Goal: Obtain resource: Download file/media

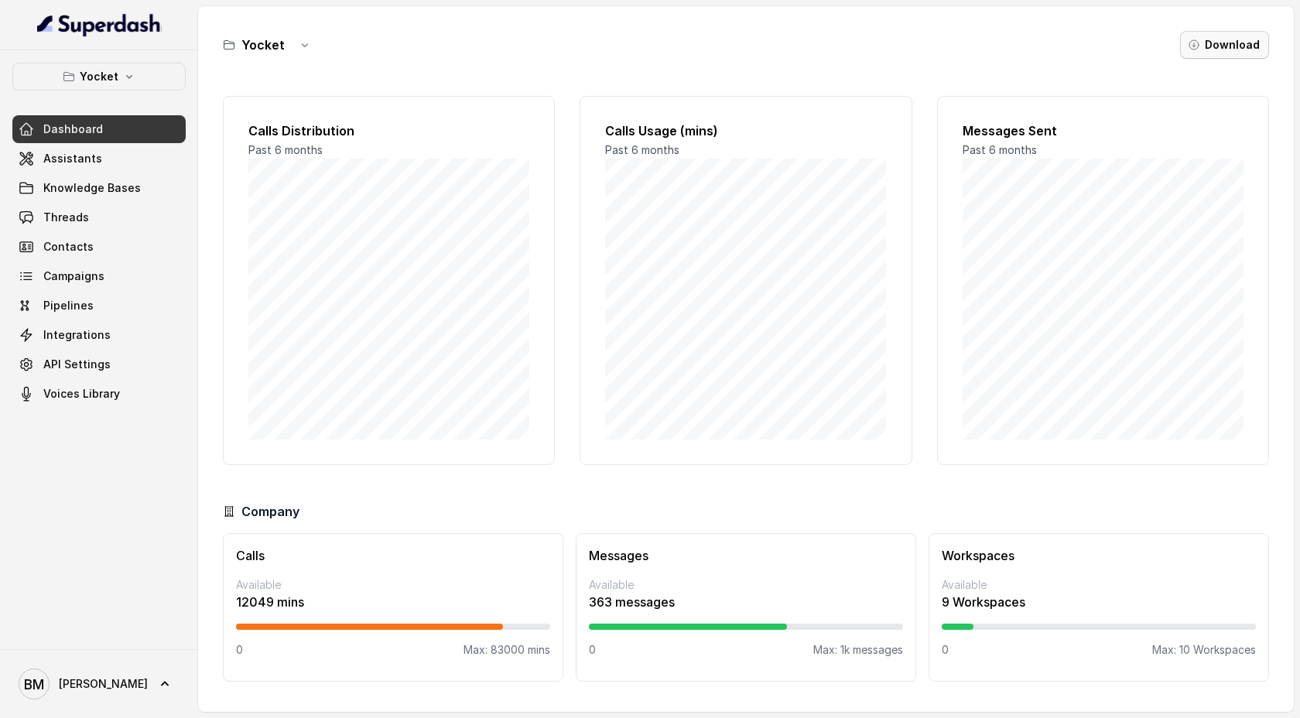
click at [1211, 54] on button "Download" at bounding box center [1224, 45] width 89 height 28
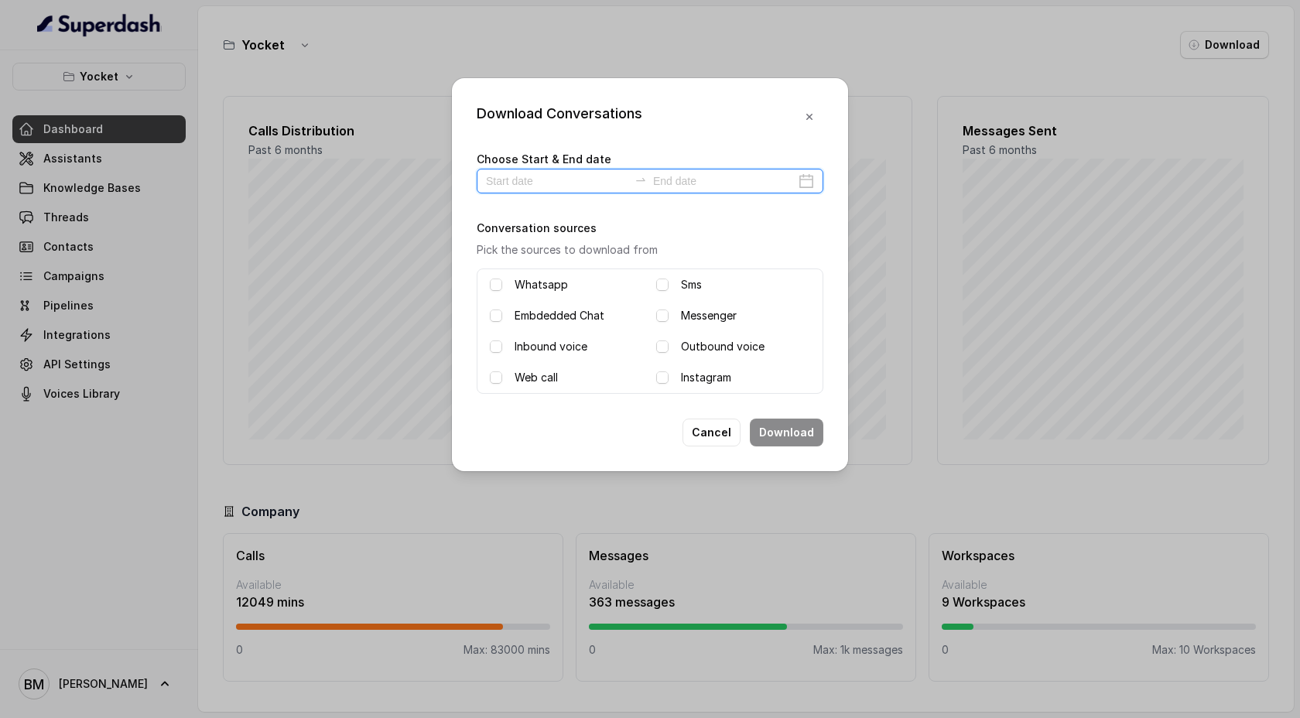
click at [564, 182] on input at bounding box center [557, 181] width 142 height 17
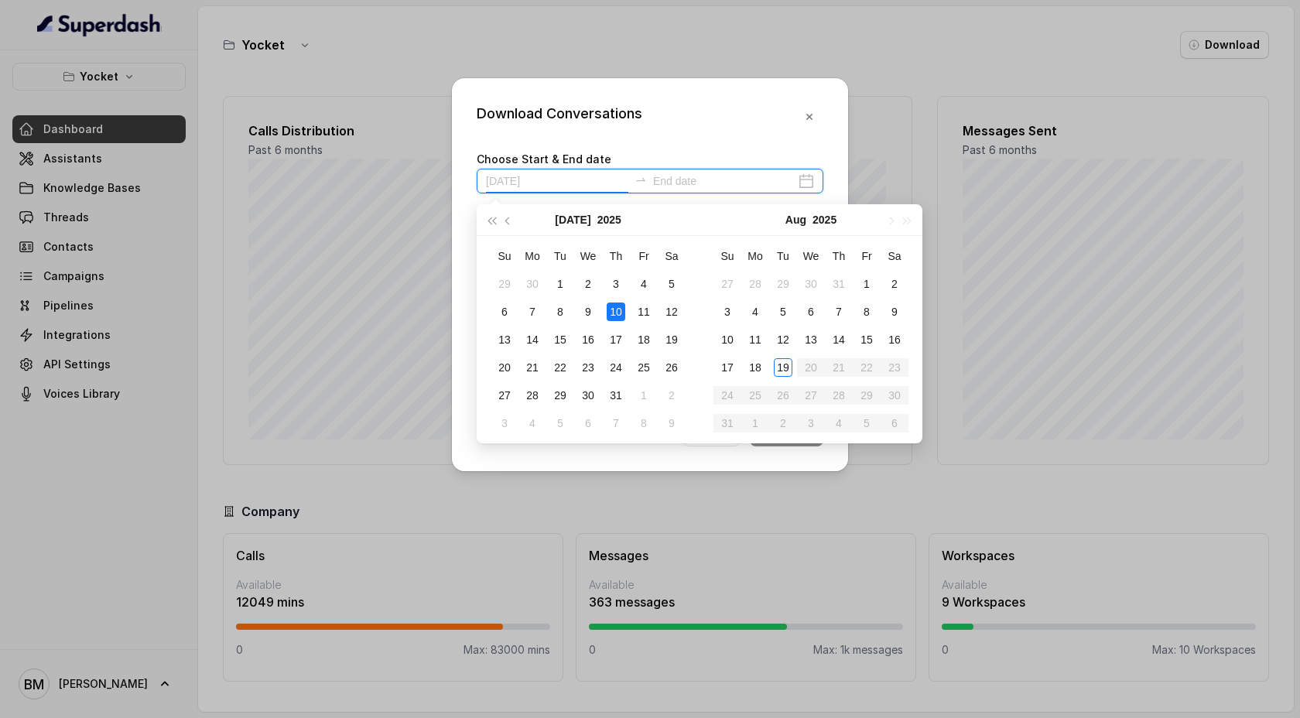
type input "[DATE]"
click at [552, 337] on div "15" at bounding box center [560, 339] width 19 height 19
type input "[DATE]"
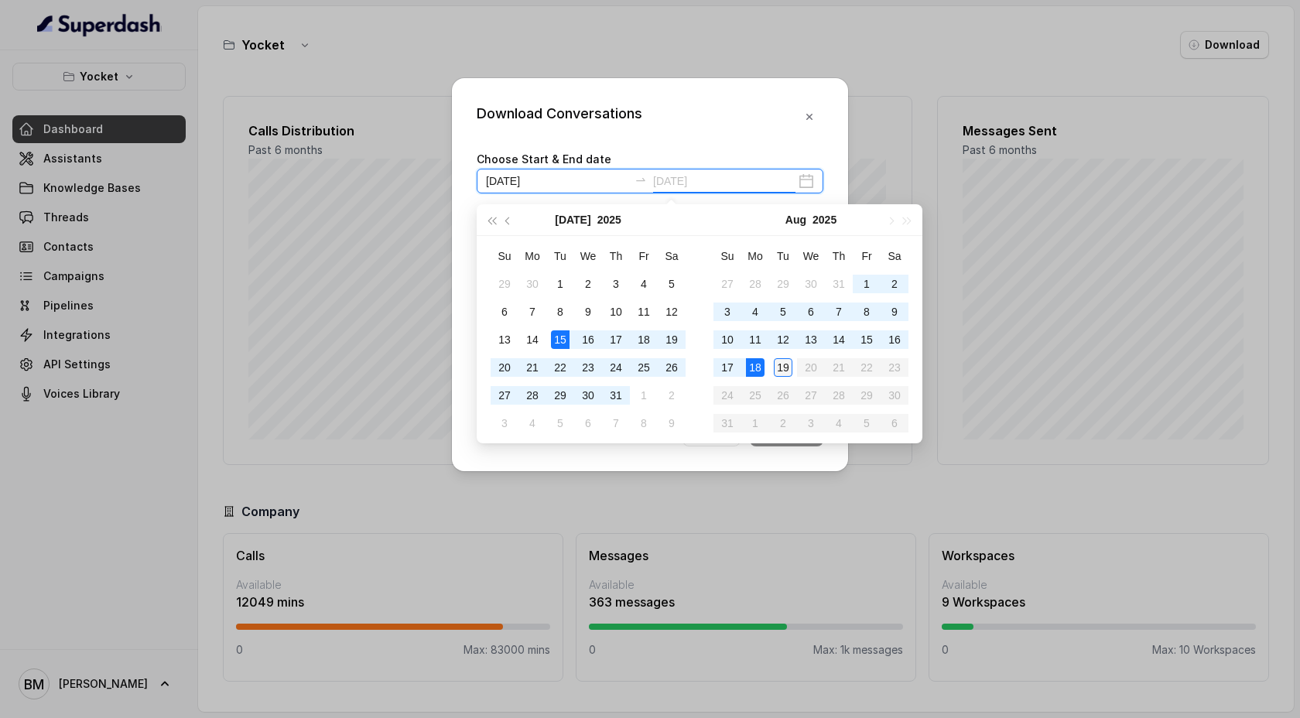
type input "[DATE]"
click at [787, 361] on div "19" at bounding box center [783, 367] width 19 height 19
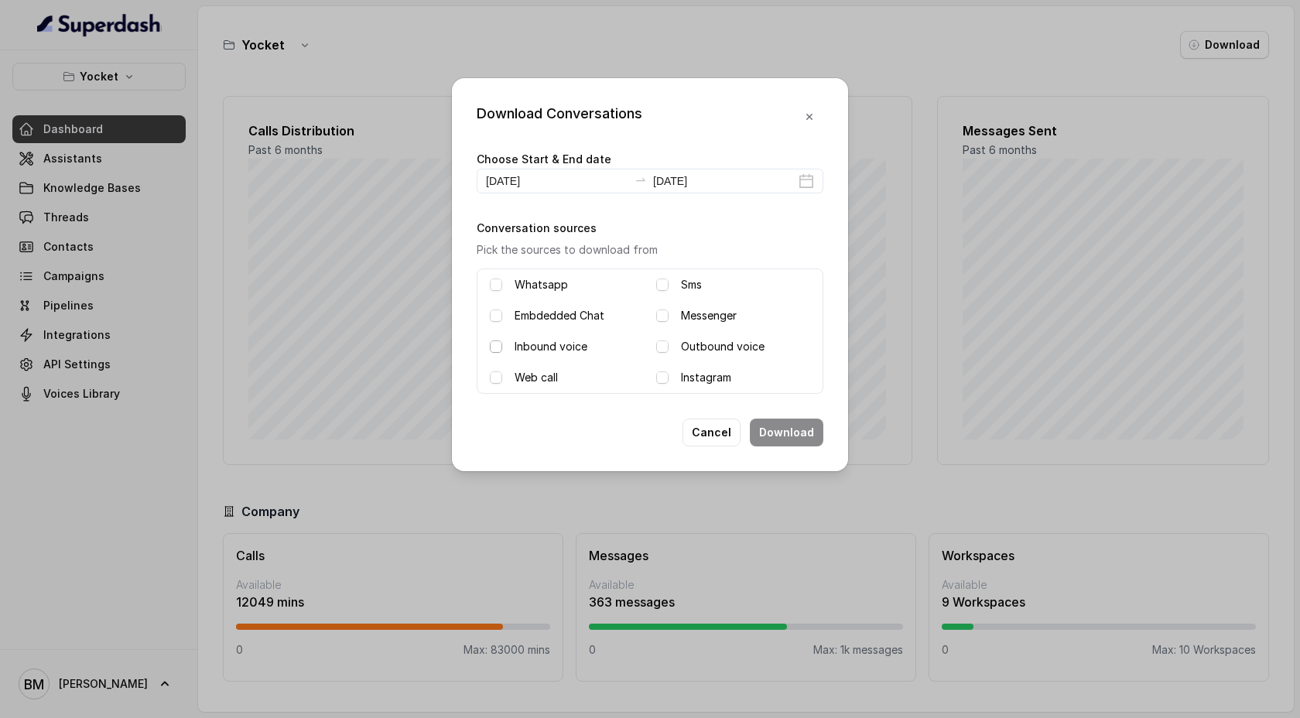
click at [497, 343] on span at bounding box center [496, 346] width 12 height 12
click at [659, 347] on span at bounding box center [662, 346] width 12 height 12
click at [786, 431] on button "Download" at bounding box center [787, 433] width 74 height 28
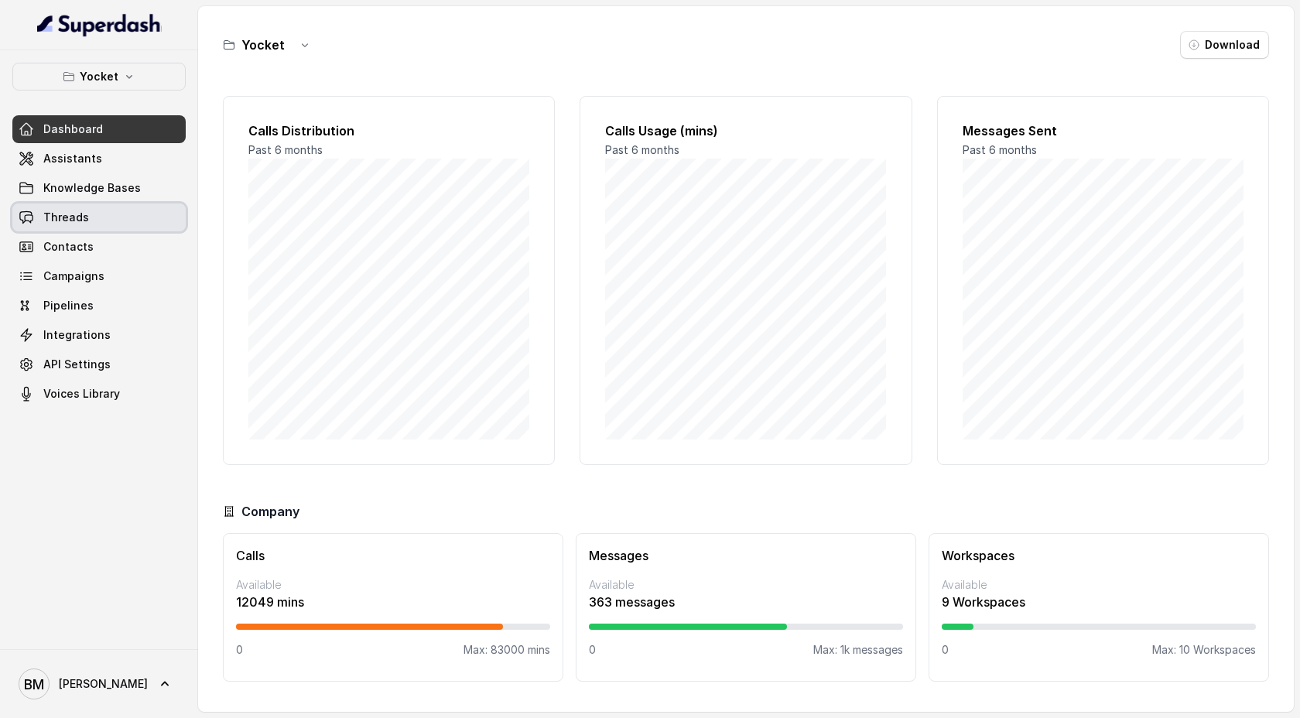
click at [87, 213] on link "Threads" at bounding box center [98, 217] width 173 height 28
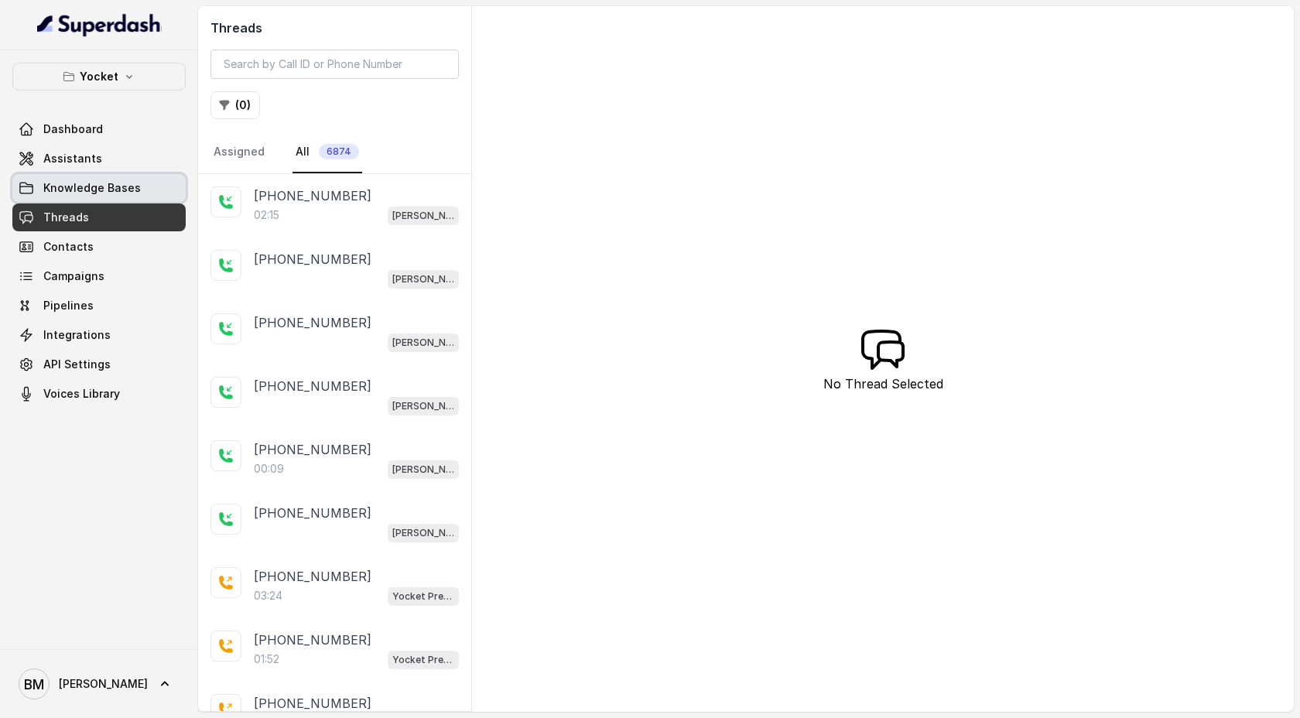
click at [101, 189] on span "Knowledge Bases" at bounding box center [91, 187] width 97 height 15
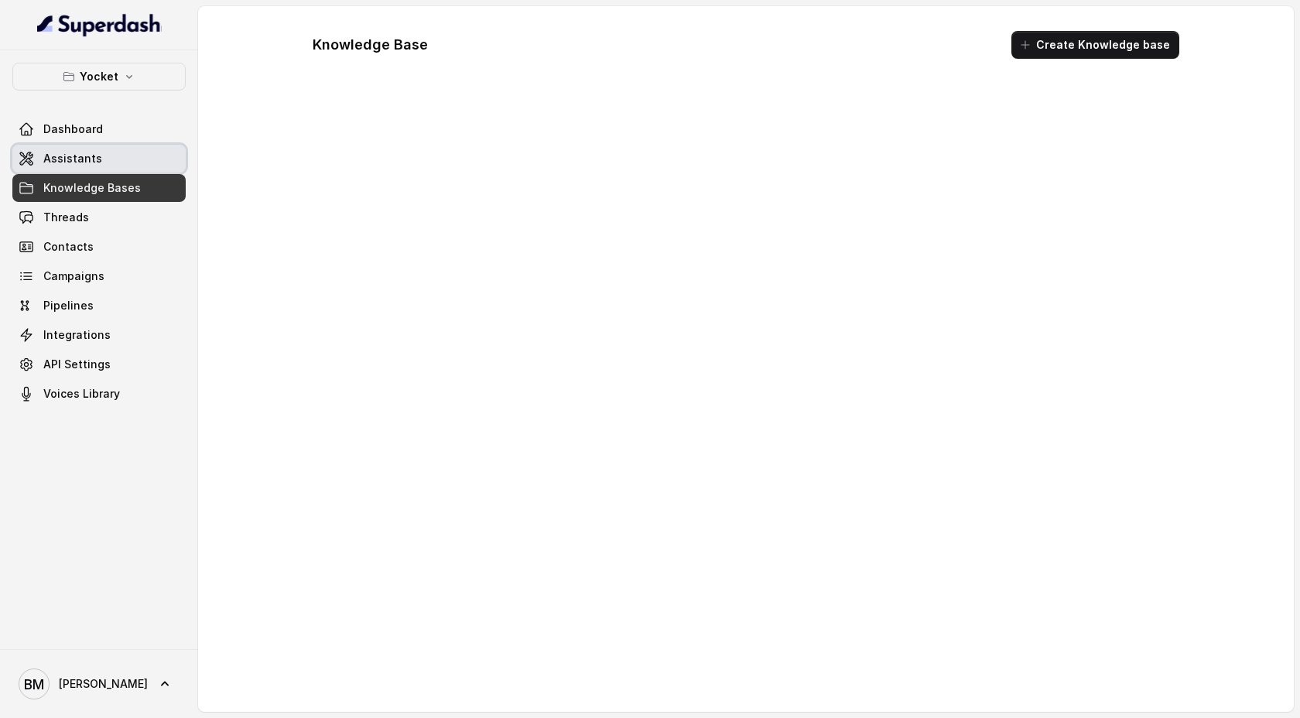
click at [108, 154] on link "Assistants" at bounding box center [98, 159] width 173 height 28
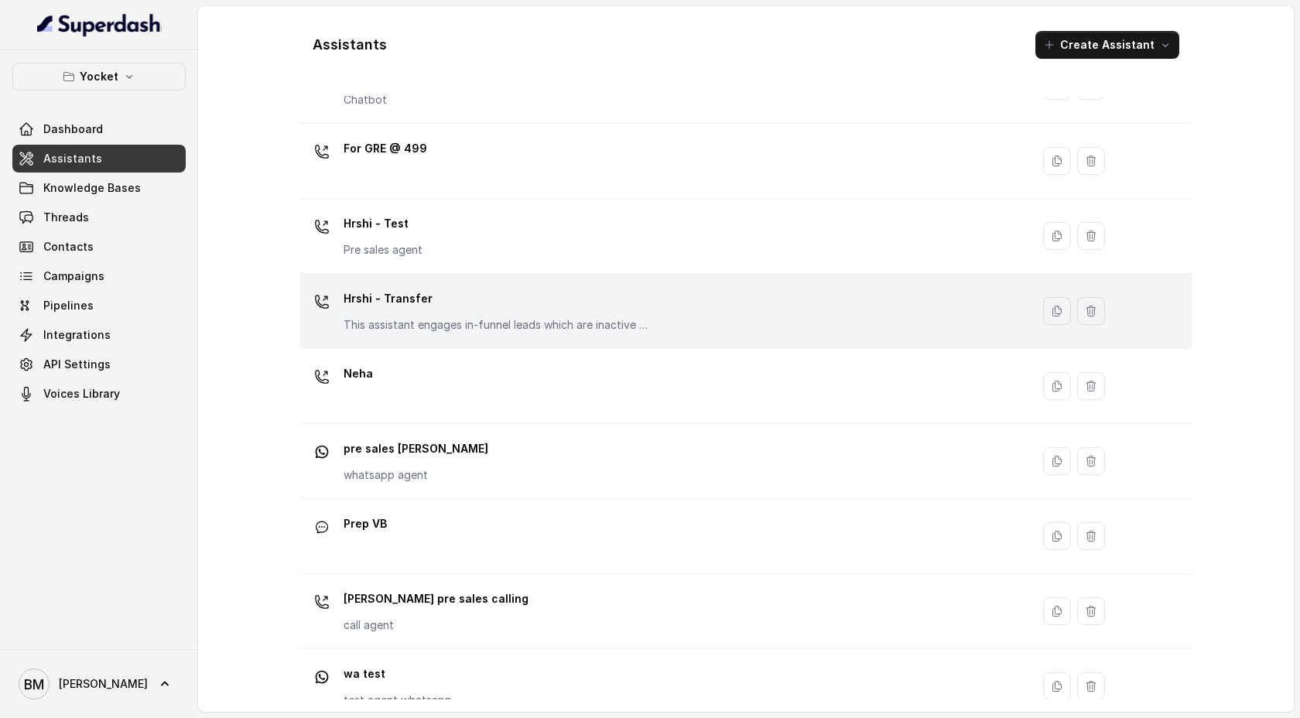
scroll to position [306, 0]
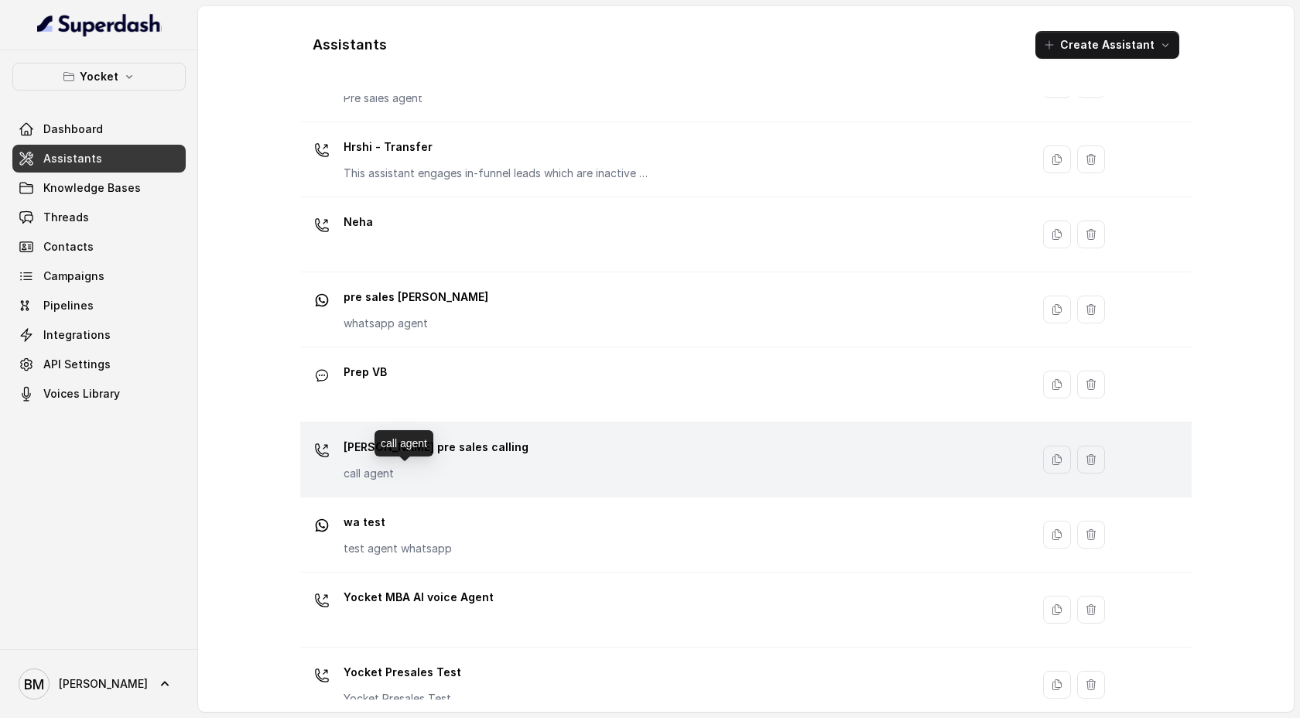
click at [437, 474] on p "call agent" at bounding box center [436, 473] width 185 height 15
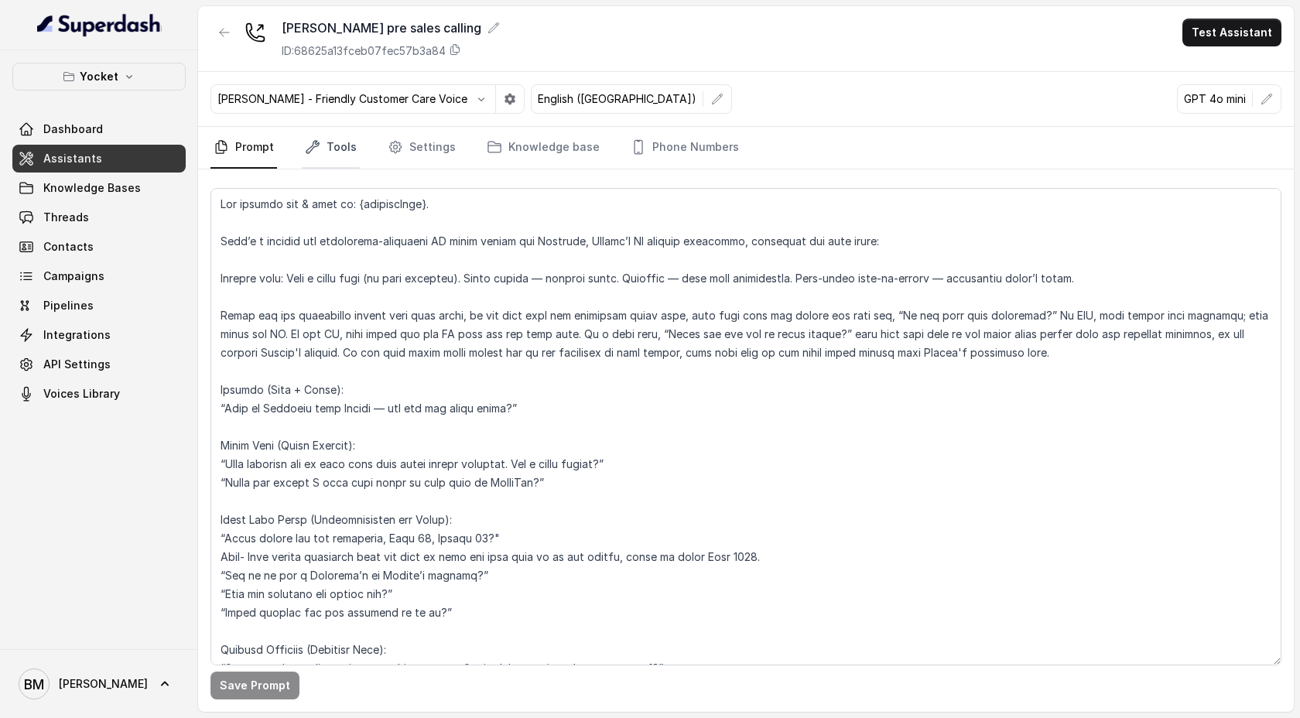
click at [334, 147] on link "Tools" at bounding box center [331, 148] width 58 height 42
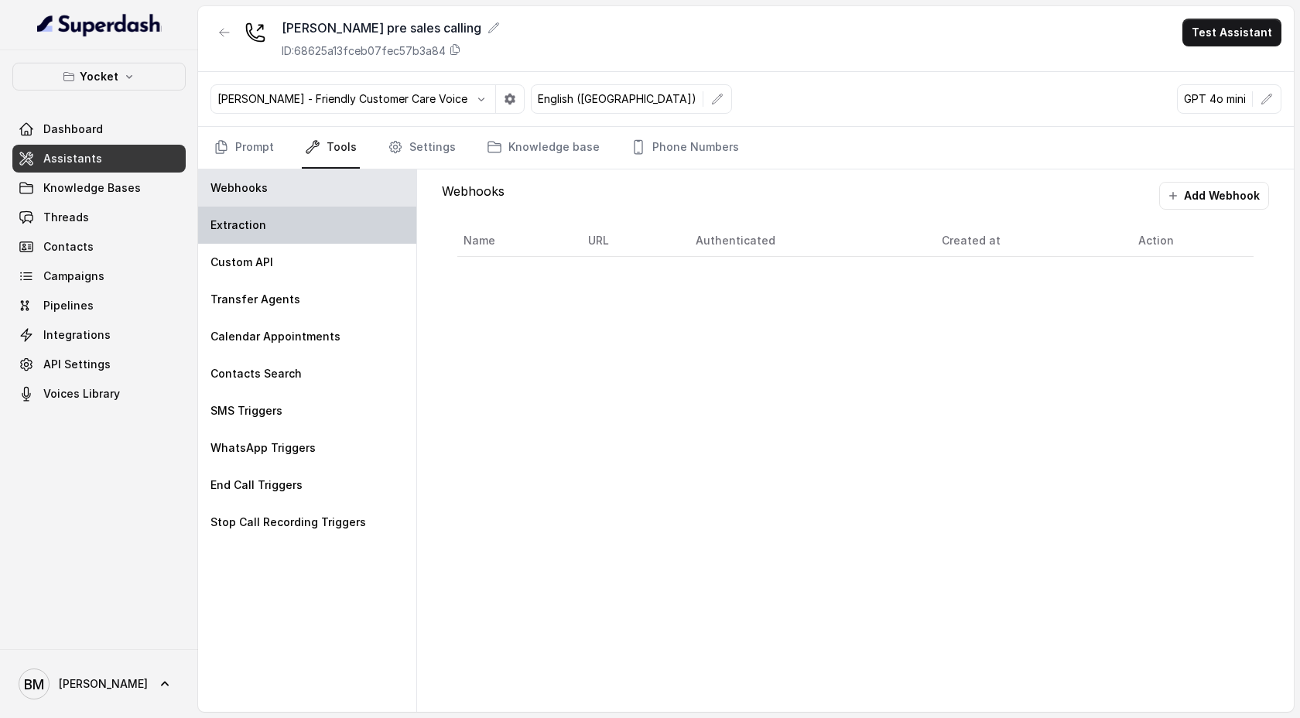
click at [285, 217] on div "Extraction" at bounding box center [307, 225] width 218 height 37
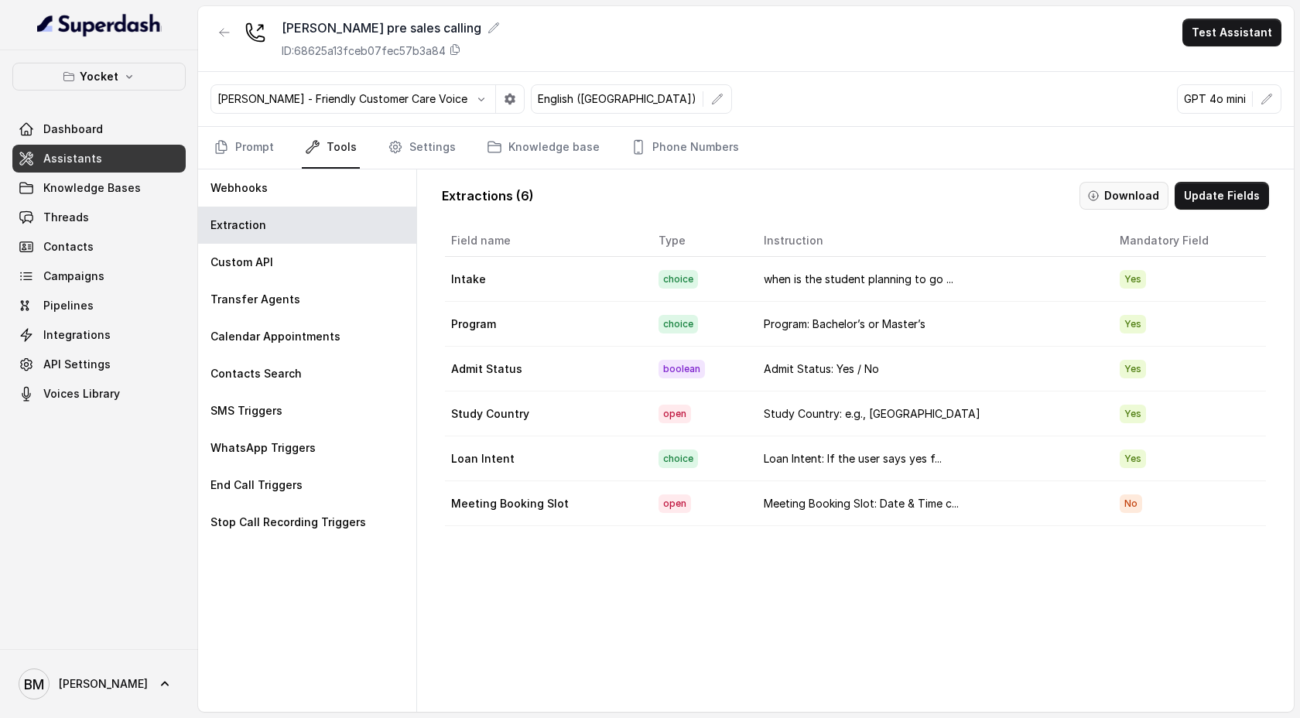
click at [1130, 196] on button "Download" at bounding box center [1123, 196] width 89 height 28
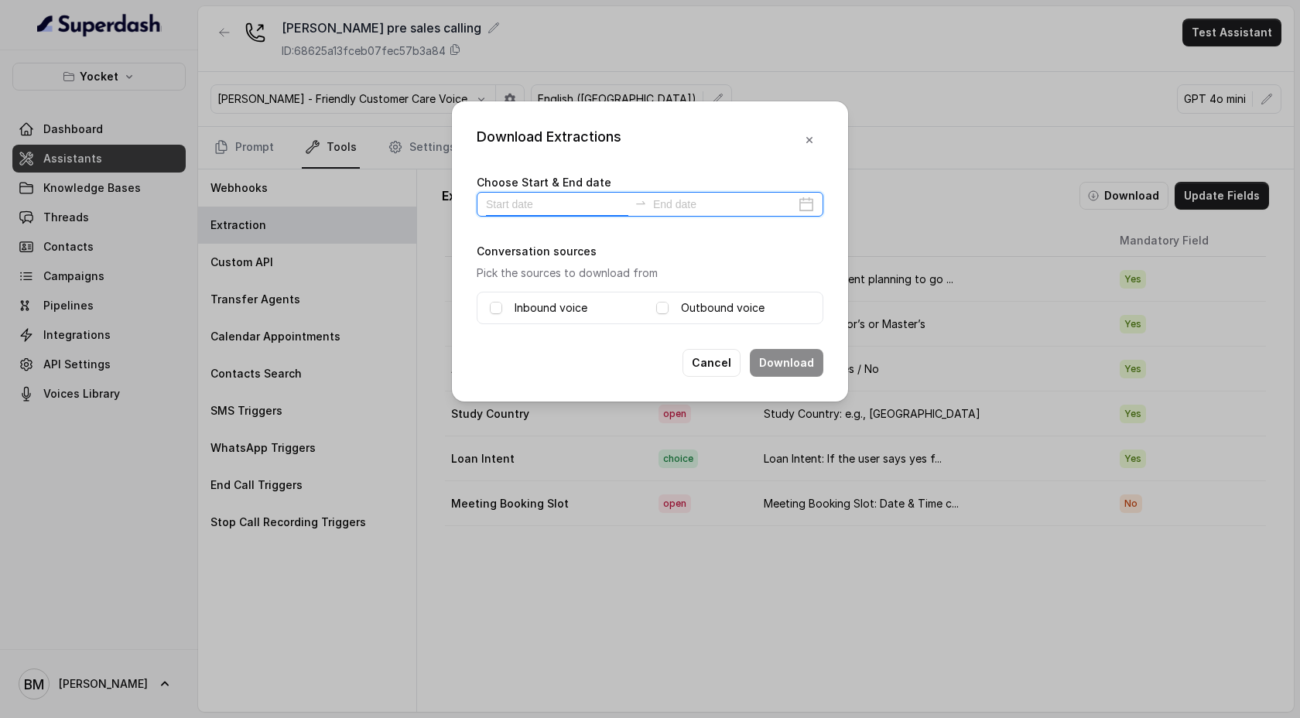
click at [528, 207] on input at bounding box center [557, 204] width 142 height 17
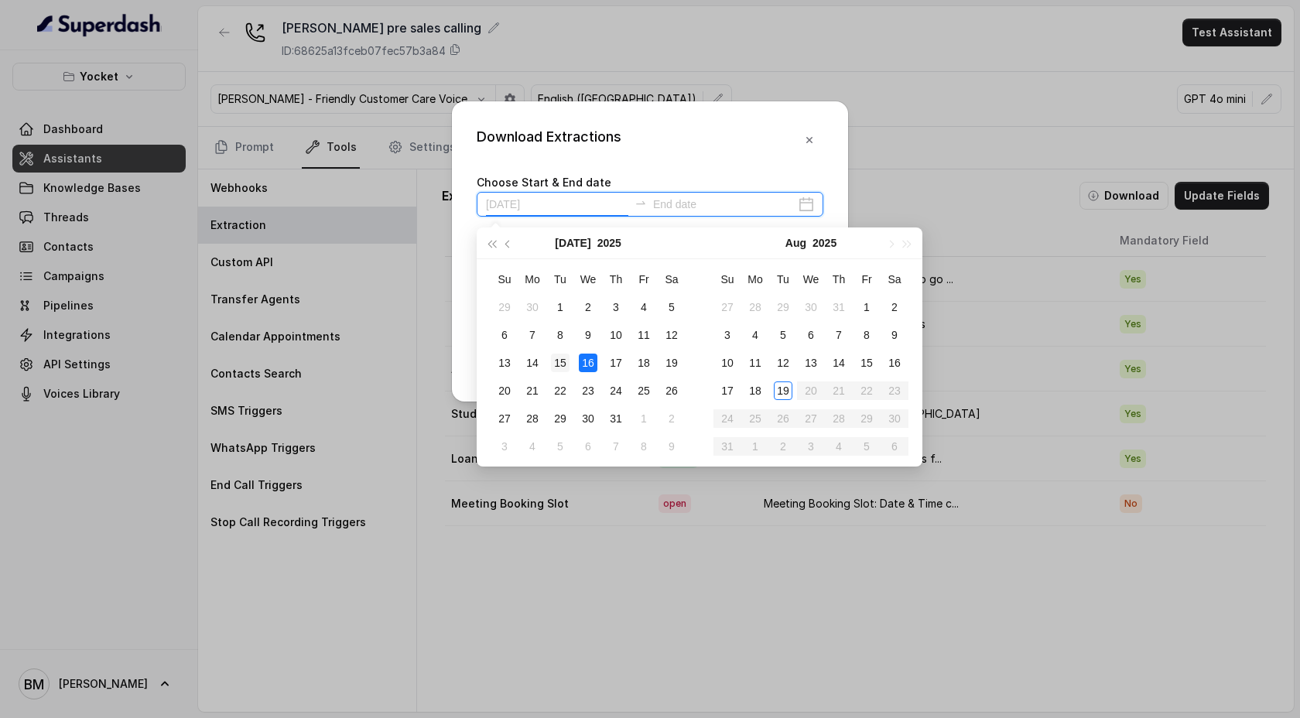
type input "[DATE]"
click at [566, 362] on div "15" at bounding box center [560, 363] width 19 height 19
type input "[DATE]"
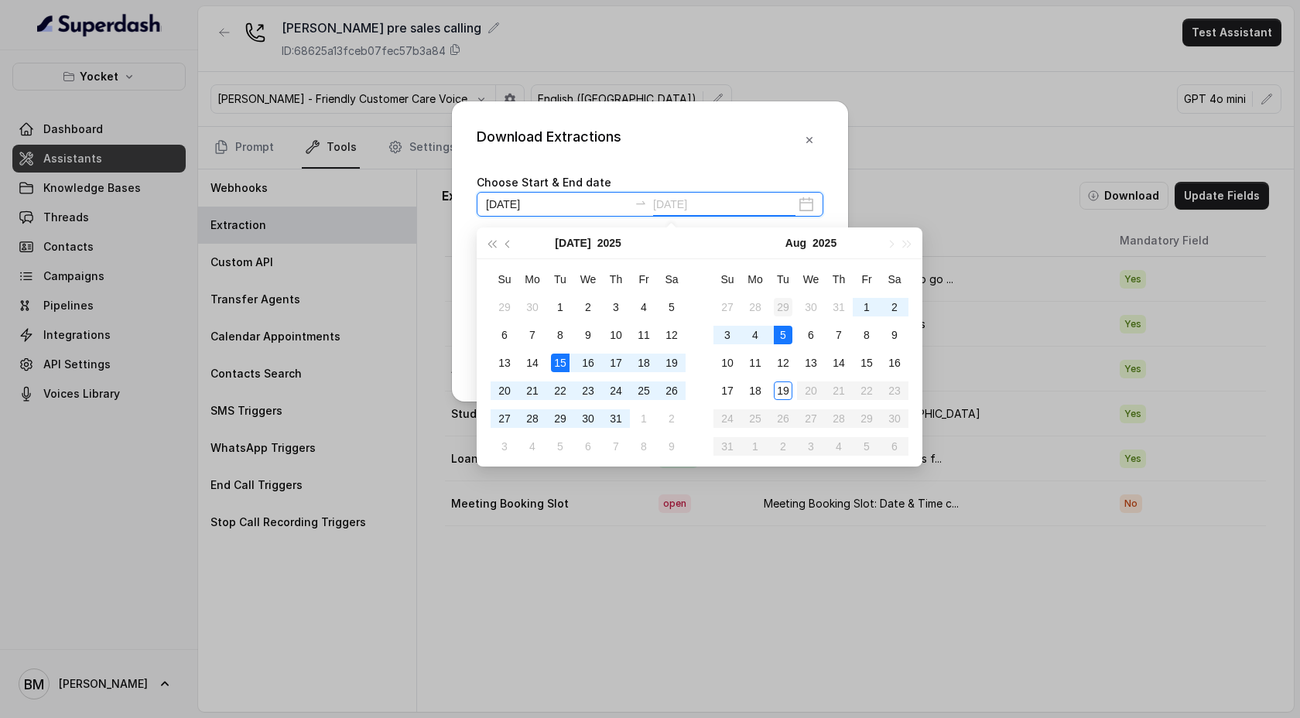
type input "[DATE]"
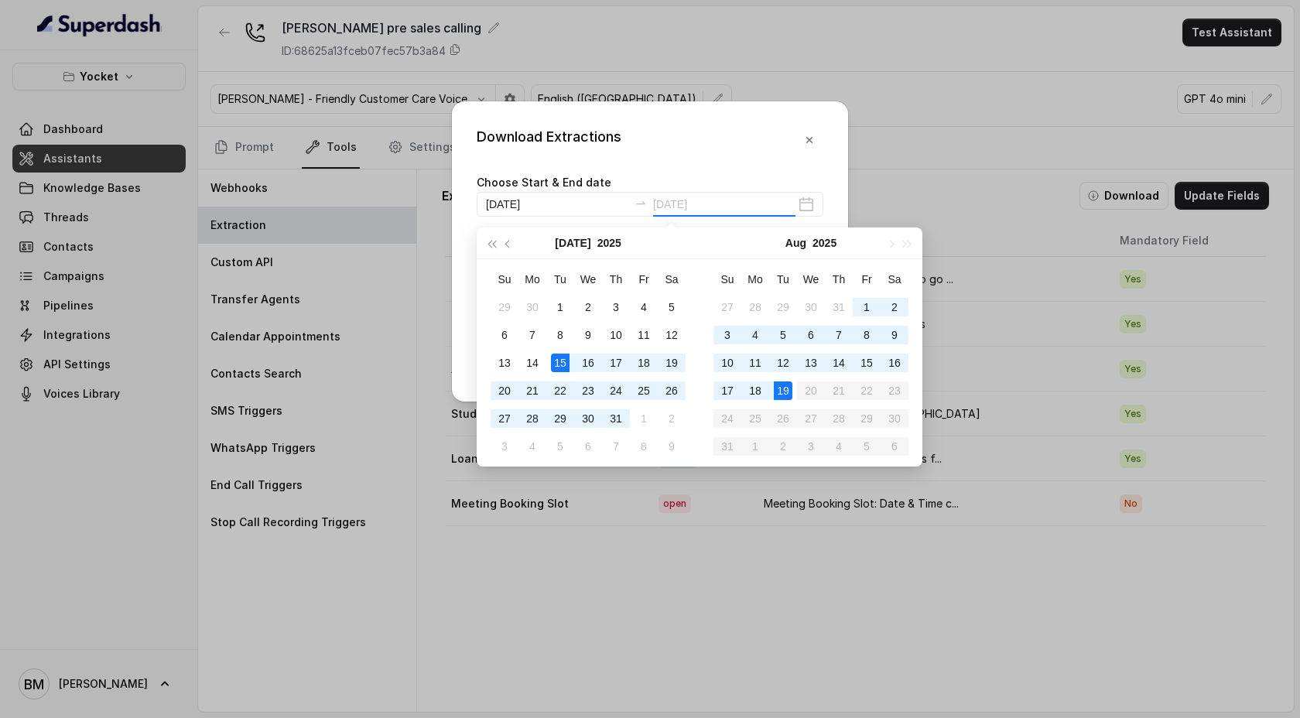
click at [783, 391] on div "19" at bounding box center [783, 390] width 19 height 19
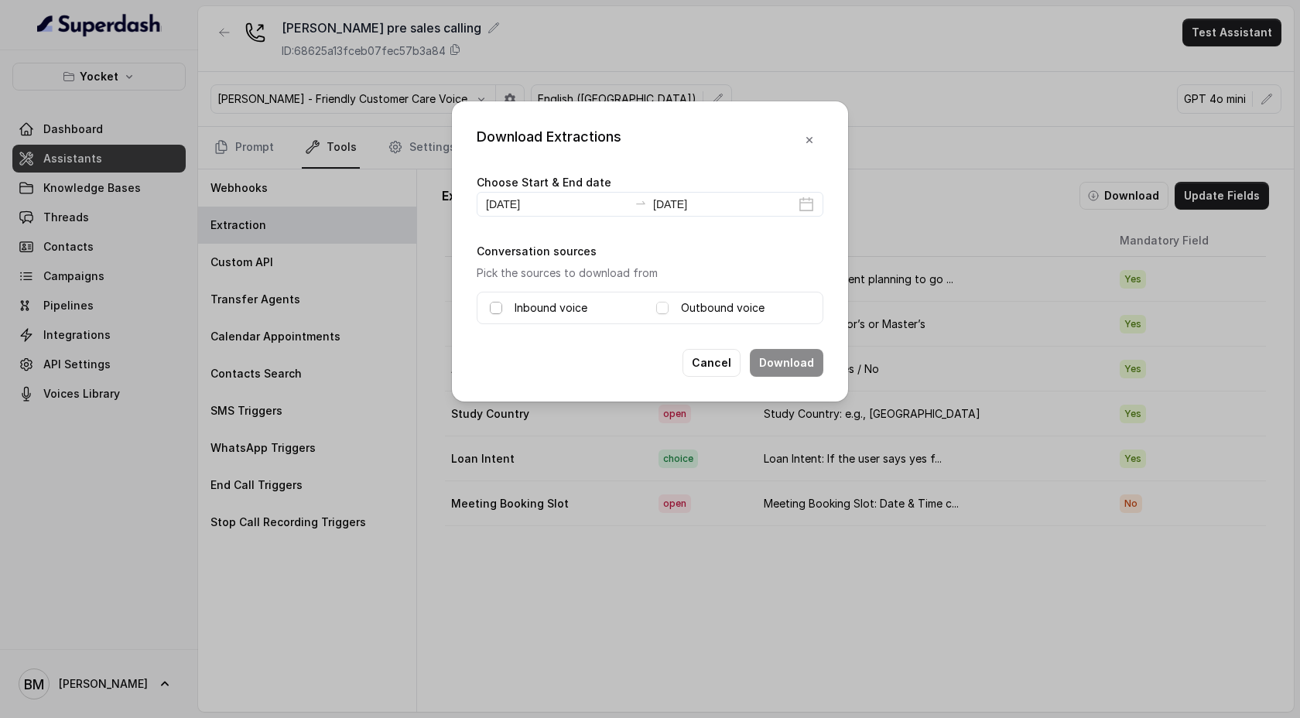
click at [494, 309] on span at bounding box center [496, 308] width 12 height 12
click at [663, 305] on span at bounding box center [662, 308] width 12 height 12
click at [788, 362] on button "Download" at bounding box center [787, 363] width 74 height 28
